Goal: Transaction & Acquisition: Purchase product/service

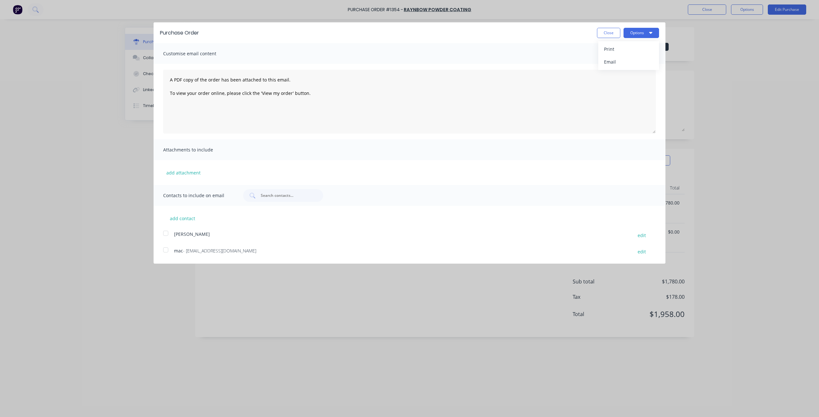
click at [601, 34] on button "Close" at bounding box center [608, 33] width 23 height 10
type textarea "x"
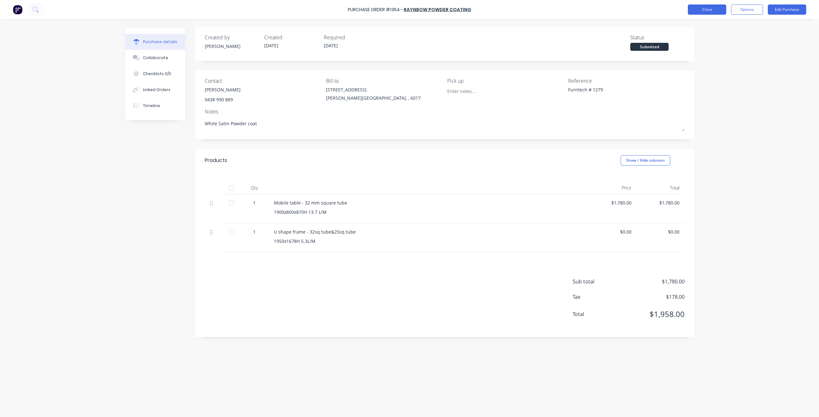
click at [704, 8] on button "Close" at bounding box center [707, 9] width 38 height 10
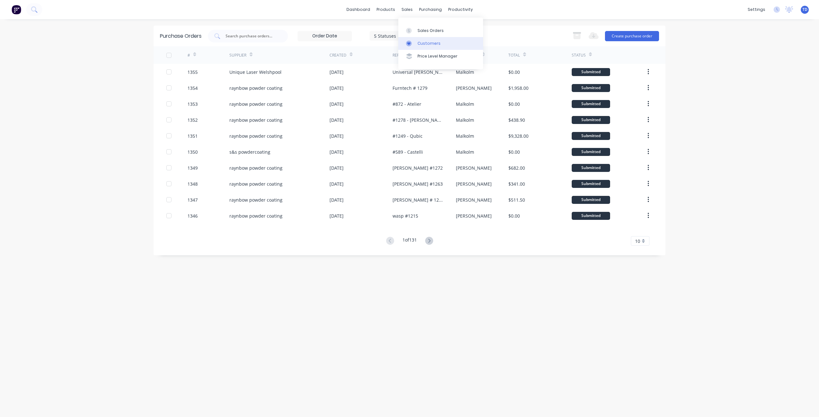
click at [428, 45] on div "Customers" at bounding box center [428, 44] width 23 height 6
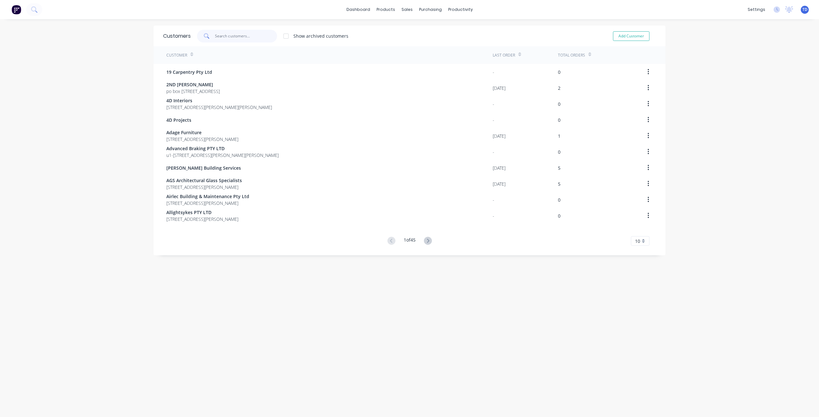
click at [230, 34] on input "text" at bounding box center [246, 36] width 62 height 13
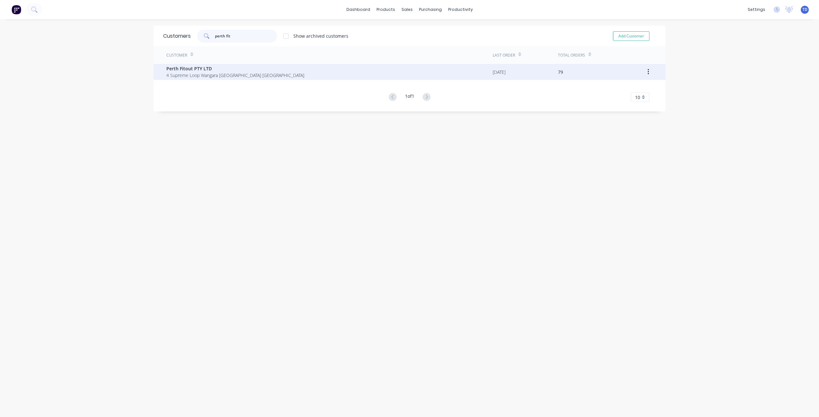
type input "perth fit"
click at [194, 67] on span "Perth Fitout PTY LTD" at bounding box center [235, 68] width 138 height 7
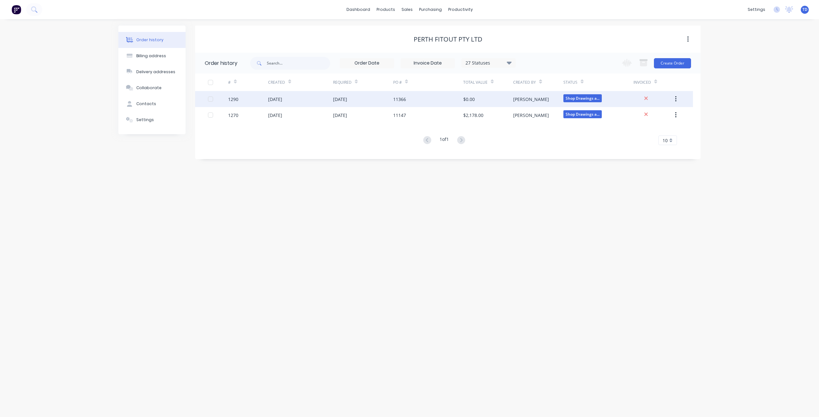
click at [256, 100] on div "1290" at bounding box center [248, 99] width 40 height 16
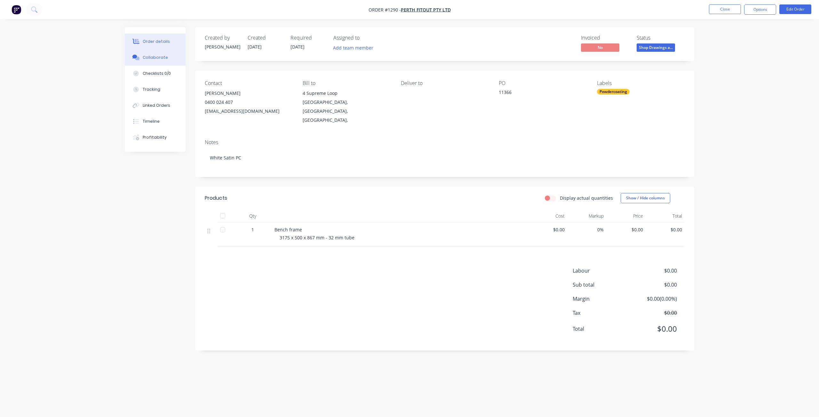
click at [161, 56] on div "Collaborate" at bounding box center [155, 58] width 25 height 6
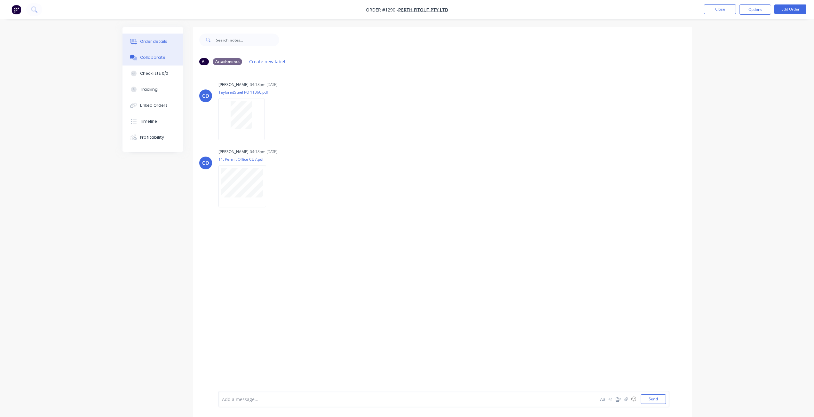
click at [144, 35] on button "Order details" at bounding box center [152, 42] width 61 height 16
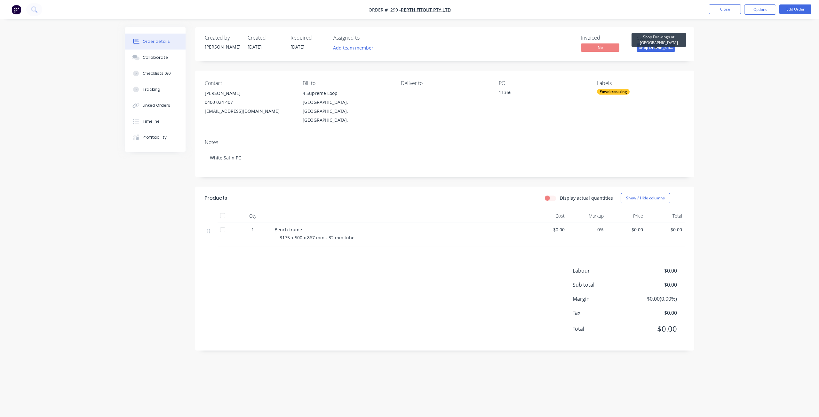
click at [659, 48] on span "Shop Drawings a..." at bounding box center [655, 47] width 38 height 8
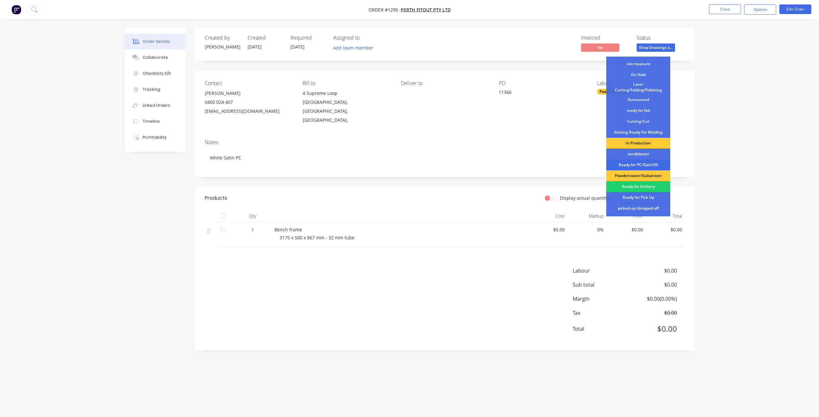
scroll to position [31, 0]
click at [639, 166] on div "Ready for PC/Galv105" at bounding box center [638, 164] width 64 height 11
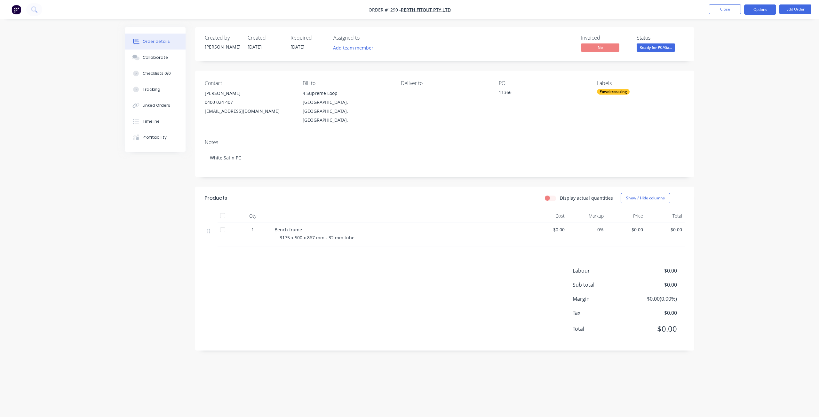
click at [766, 9] on button "Options" at bounding box center [760, 9] width 32 height 10
click at [750, 115] on div "Purchase Products" at bounding box center [740, 115] width 59 height 9
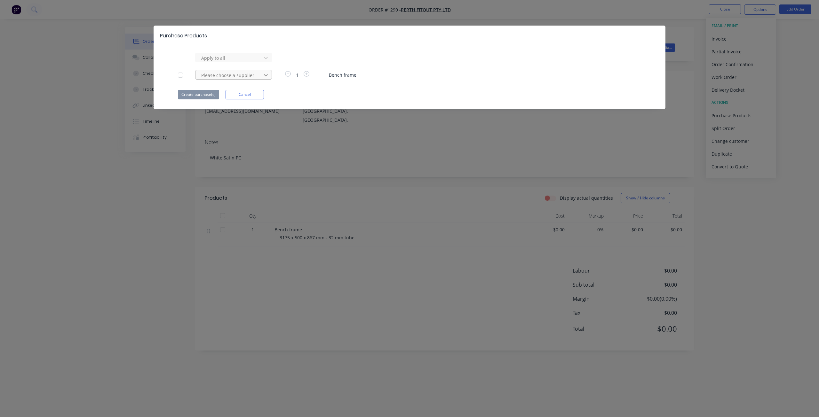
click at [267, 75] on icon at bounding box center [266, 75] width 4 height 2
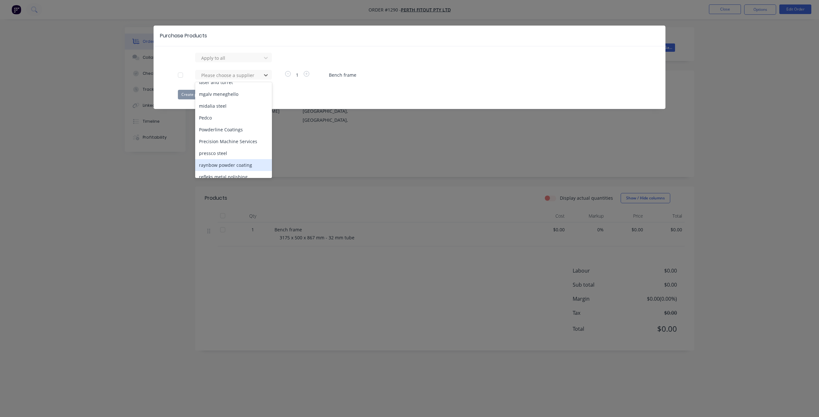
scroll to position [224, 0]
click at [234, 159] on div "raynbow powder coating" at bounding box center [233, 165] width 77 height 12
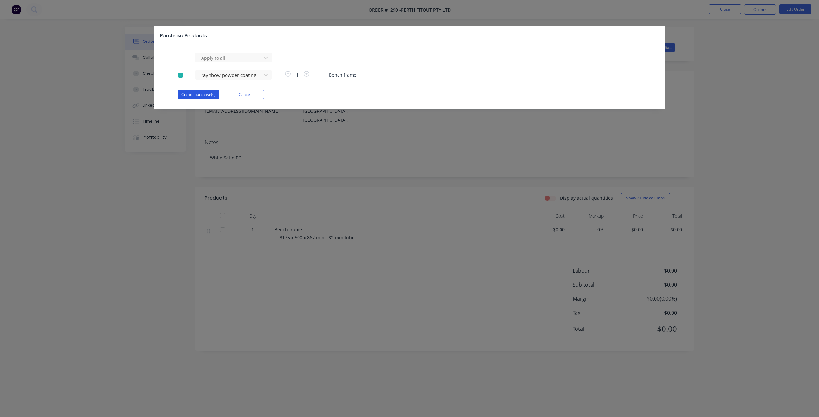
click at [200, 96] on button "Create purchase(s)" at bounding box center [198, 95] width 41 height 10
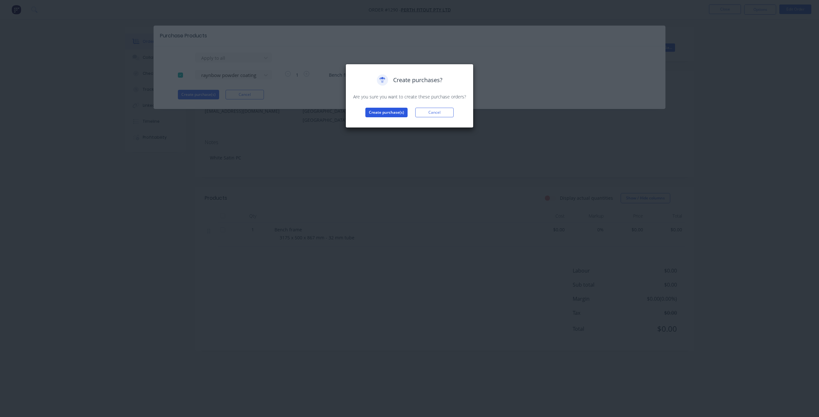
click at [391, 114] on button "Create purchase(s)" at bounding box center [386, 113] width 42 height 10
click at [389, 121] on button "View purchase(s)" at bounding box center [386, 123] width 38 height 10
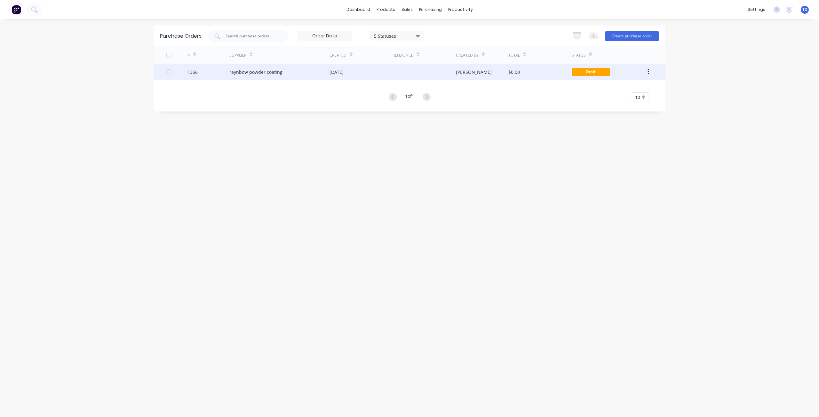
click at [513, 77] on div "$0.00" at bounding box center [539, 72] width 63 height 16
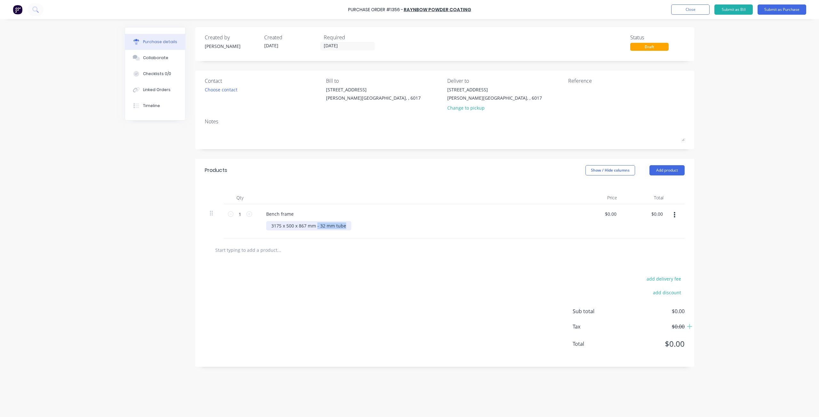
drag, startPoint x: 316, startPoint y: 226, endPoint x: 349, endPoint y: 226, distance: 32.3
click at [349, 226] on div "3175 x 500 x 867 mm - 32 mm tube" at bounding box center [308, 225] width 85 height 9
copy div "- 32 mm tube"
click at [294, 216] on div "Bench frame" at bounding box center [280, 213] width 38 height 9
click at [265, 214] on div "Bench frame" at bounding box center [280, 217] width 38 height 16
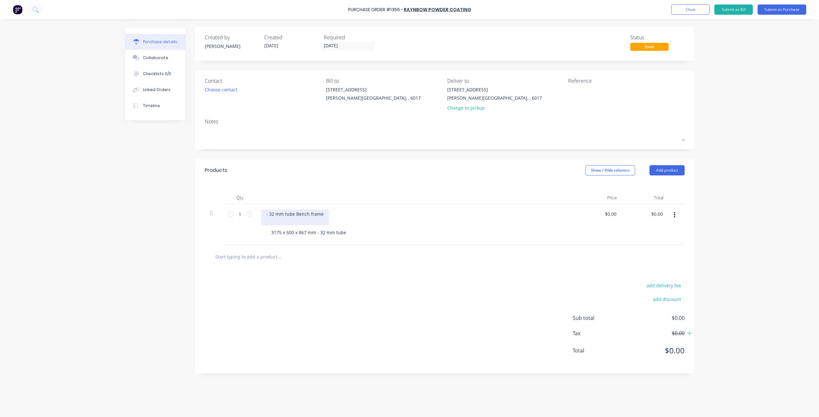
click at [267, 215] on div "- 32 mm tube Bench frame" at bounding box center [295, 217] width 68 height 16
click at [269, 232] on div "32 mm tube Bench frame 3175 x 500 x 867 mm - 32 mm tube" at bounding box center [416, 224] width 320 height 41
click at [303, 233] on div "32 mm tube Bench frame 3175 x 500 x 867 mm - 32 mm tube" at bounding box center [416, 221] width 320 height 34
click at [348, 227] on div "3175 x 500 x 867 mm - 32 mm tube" at bounding box center [308, 225] width 85 height 9
click at [344, 228] on div "3175 x 500 x 867 mm - 32 mm tube" at bounding box center [308, 229] width 85 height 16
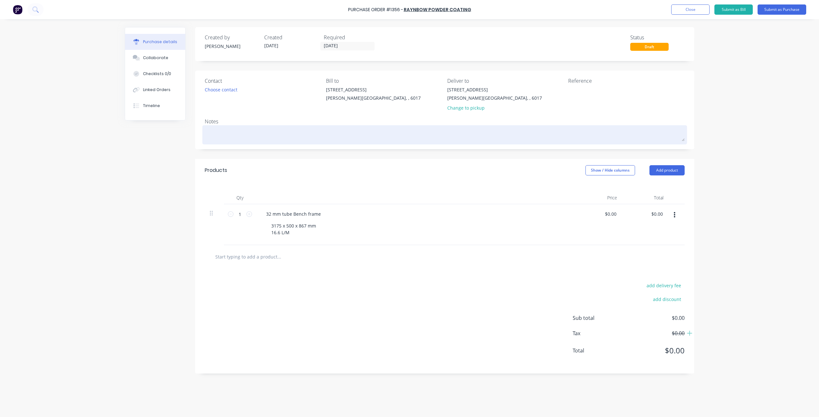
click at [219, 131] on textarea at bounding box center [445, 134] width 480 height 14
type textarea "x"
type textarea "W"
type textarea "x"
type textarea "Wh"
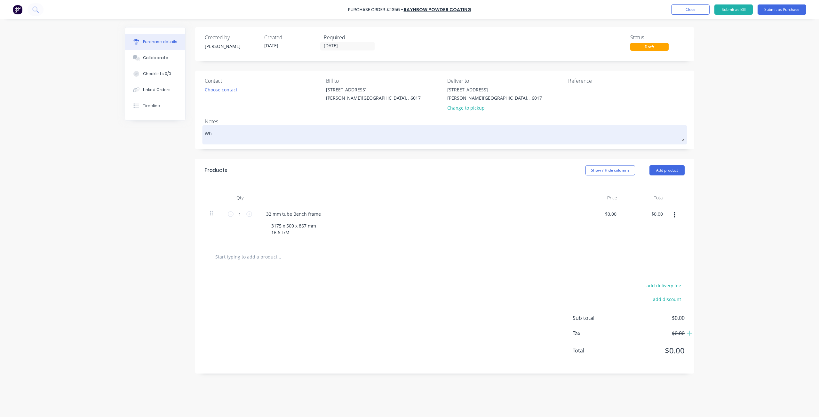
type textarea "x"
type textarea "Whi"
type textarea "x"
type textarea "Whit"
type textarea "x"
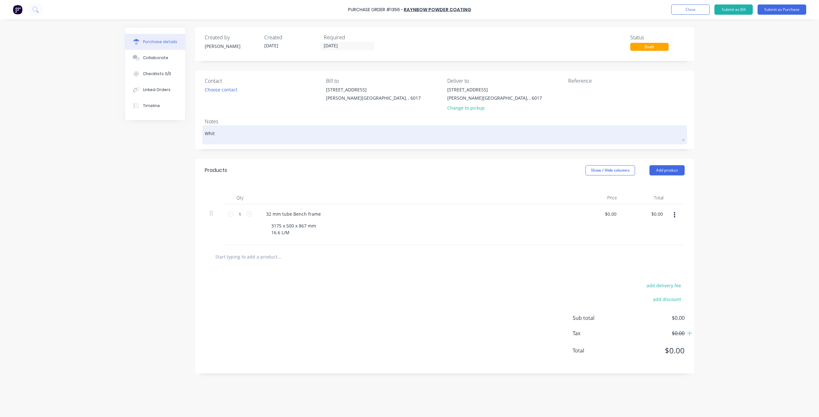
type textarea "White"
type textarea "x"
type textarea "Whitee"
type textarea "x"
type textarea "Whitee"
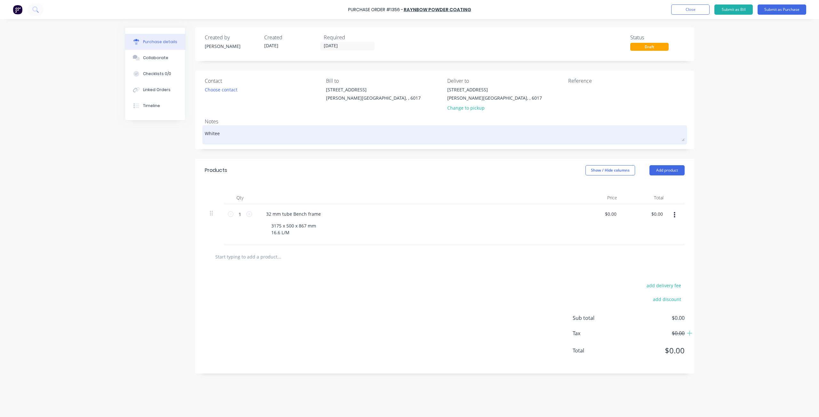
type textarea "x"
type textarea "Whitee"
type textarea "x"
type textarea "White"
type textarea "x"
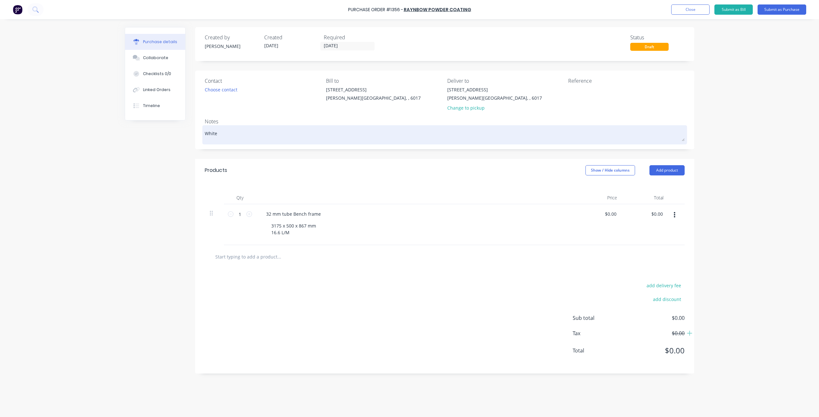
type textarea "White"
type textarea "x"
type textarea "White S"
type textarea "x"
type textarea "White Sa"
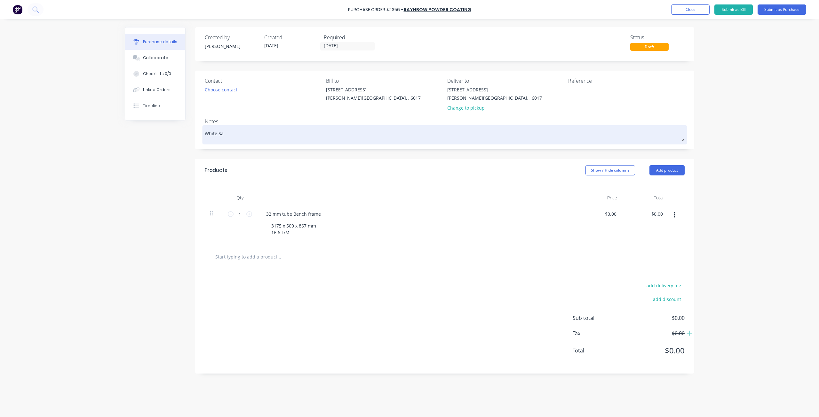
type textarea "x"
type textarea "White Sat"
type textarea "x"
type textarea "White Sati"
type textarea "x"
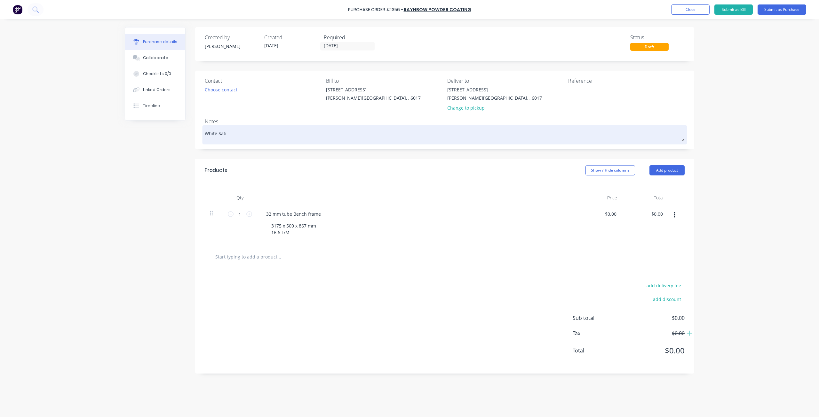
type textarea "White Satin"
type textarea "x"
type textarea "White Sating"
type textarea "x"
type textarea "White Sating"
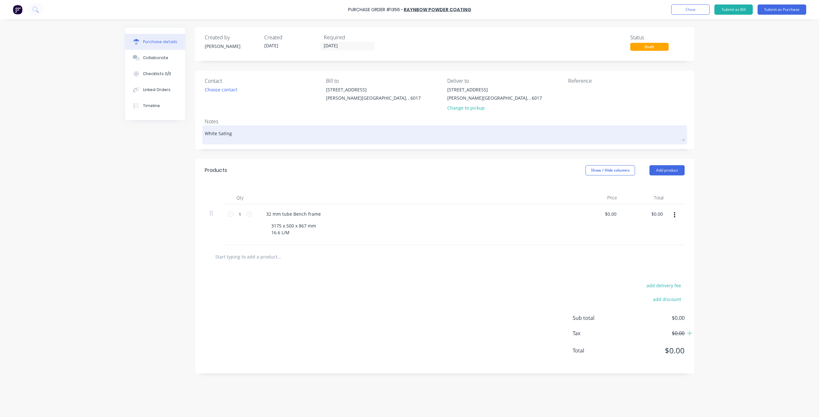
type textarea "x"
type textarea "White Sating"
type textarea "x"
type textarea "White Satin"
type textarea "x"
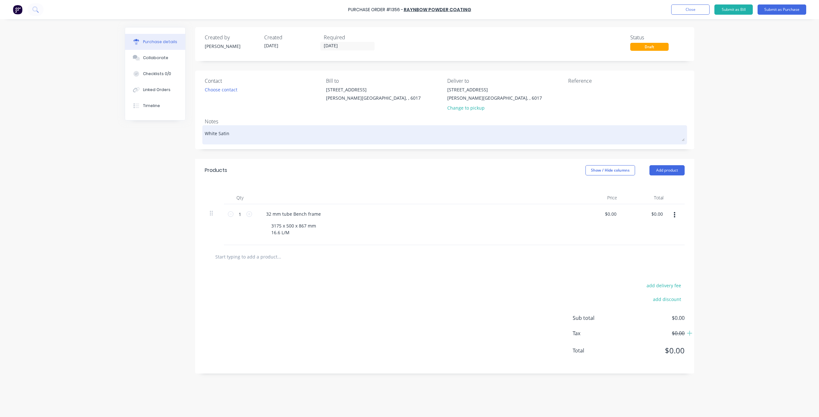
type textarea "White Satin"
type textarea "x"
type textarea "White Satin P"
type textarea "x"
type textarea "White Satin Po"
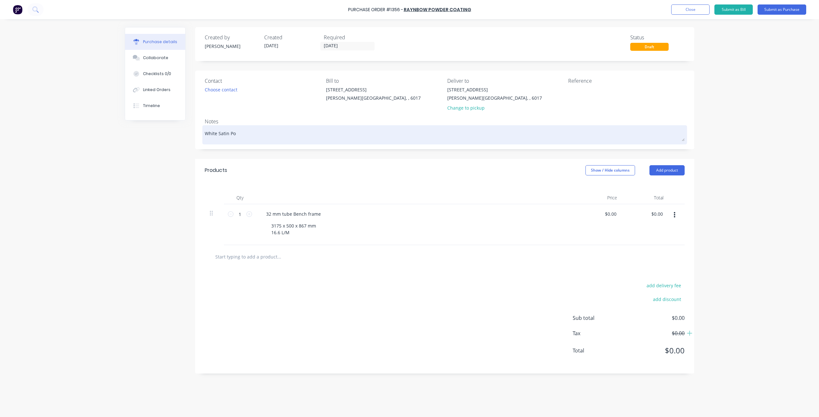
type textarea "x"
type textarea "White Satin Pow"
type textarea "x"
type textarea "White Satin Powd"
type textarea "x"
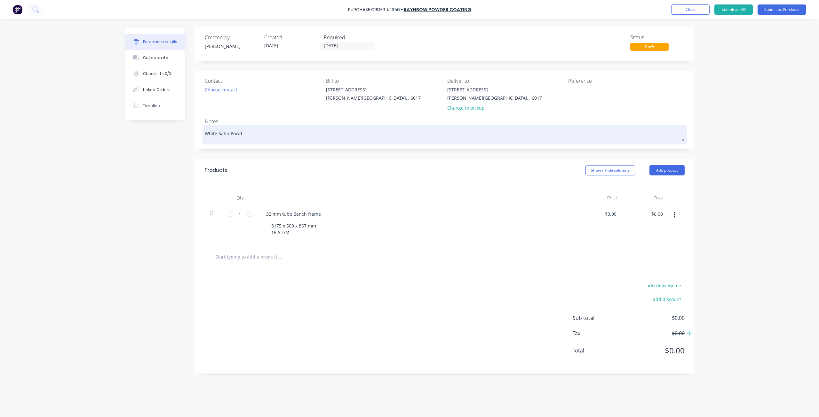
type textarea "White Satin Powde"
type textarea "x"
type textarea "White Satin Powder"
type textarea "x"
type textarea "White Satin Powder"
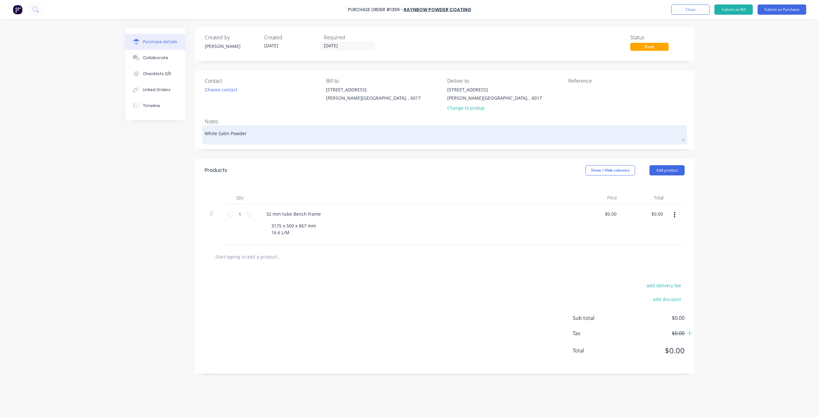
type textarea "x"
type textarea "White Satin Powder C"
type textarea "x"
type textarea "White Satin Powder Co"
type textarea "x"
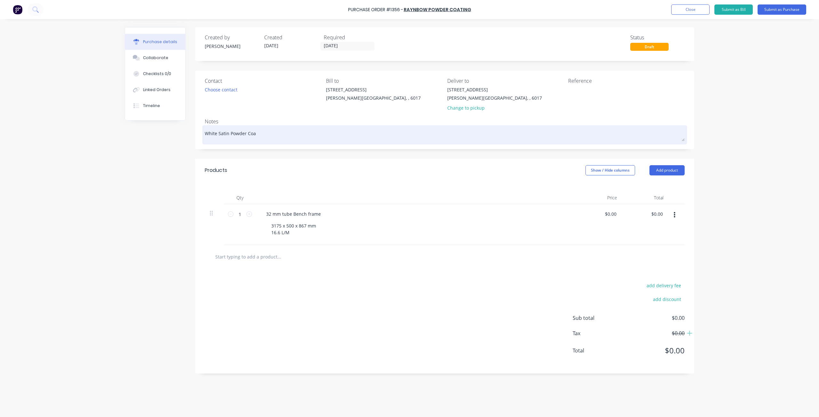
type textarea "White Satin Powder Coat"
type textarea "x"
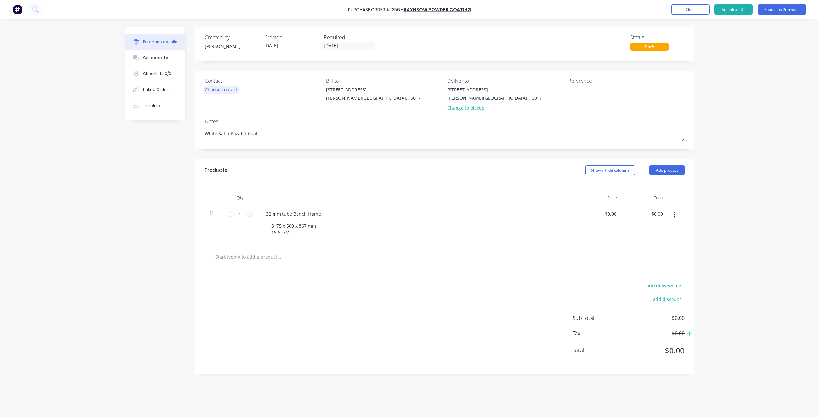
type textarea "White Satin Powder Coat"
type textarea "x"
type textarea "White Satin Powder Coat"
click at [236, 89] on div "Choose contact" at bounding box center [221, 89] width 33 height 7
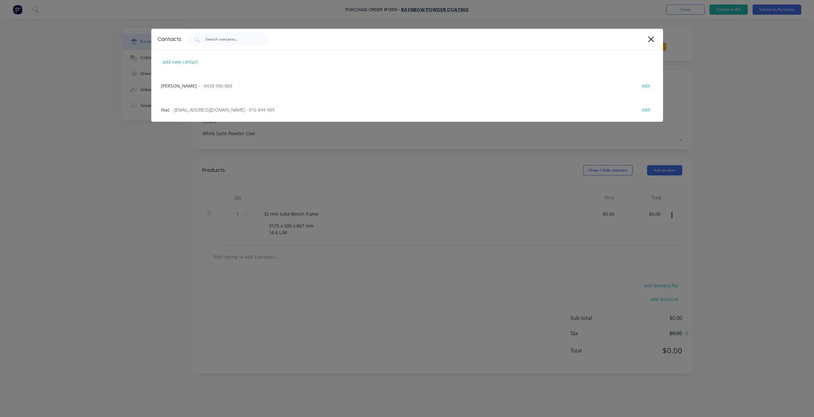
click at [216, 87] on div "andy - - 0438 990 889 edit" at bounding box center [407, 86] width 512 height 24
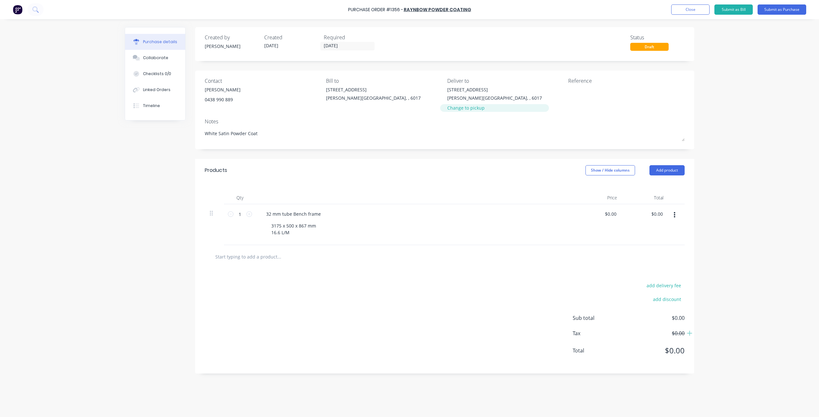
click at [466, 108] on div "Change to pickup" at bounding box center [494, 108] width 95 height 7
type textarea "x"
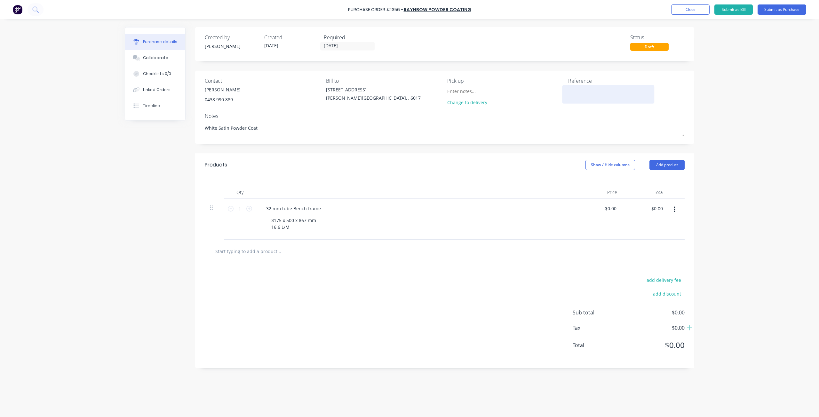
click at [584, 90] on textarea at bounding box center [608, 93] width 80 height 14
type textarea "Perth Fitout # 1290"
type textarea "x"
type textarea "Perth Fitout # 1290"
click at [780, 9] on button "Submit as Purchase" at bounding box center [781, 9] width 49 height 10
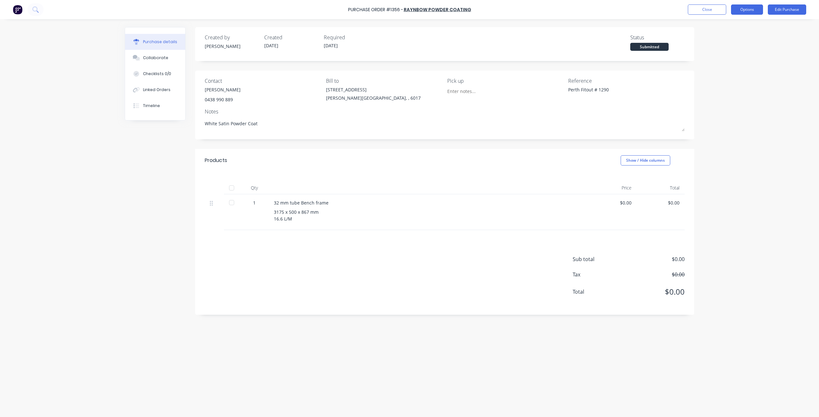
click at [744, 12] on button "Options" at bounding box center [747, 9] width 32 height 10
click at [728, 25] on div "Print / Email" at bounding box center [732, 25] width 49 height 9
click at [725, 52] on div "Without pricing" at bounding box center [732, 51] width 49 height 9
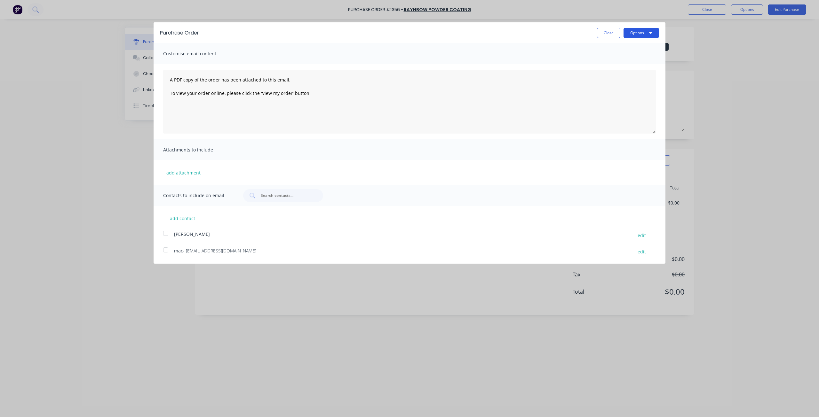
click at [650, 31] on icon "button" at bounding box center [650, 32] width 3 height 5
click at [611, 51] on div "Print" at bounding box center [628, 48] width 49 height 9
type textarea "x"
